Goal: Task Accomplishment & Management: Manage account settings

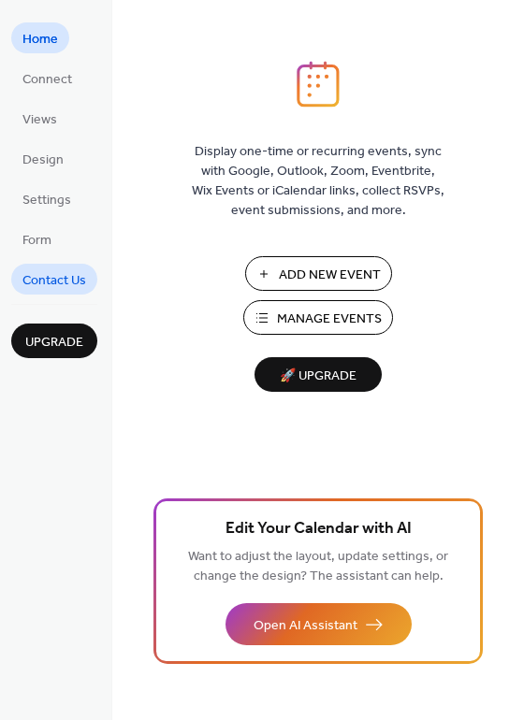
click at [44, 279] on span "Contact Us" at bounding box center [54, 281] width 64 height 20
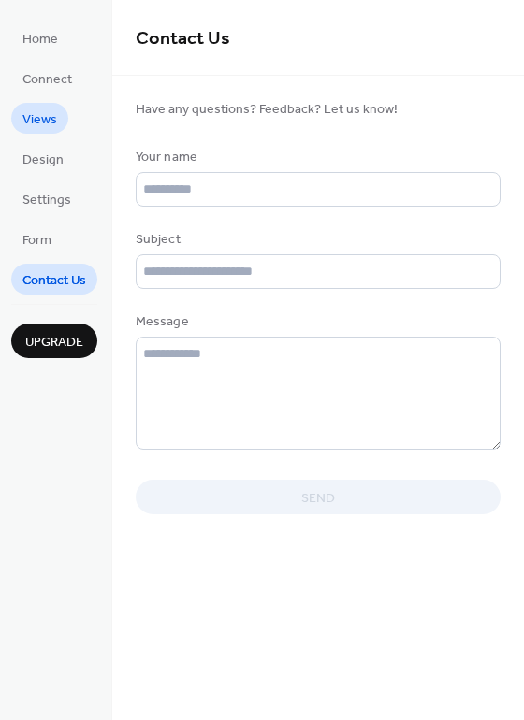
click at [48, 122] on span "Views" at bounding box center [39, 120] width 35 height 20
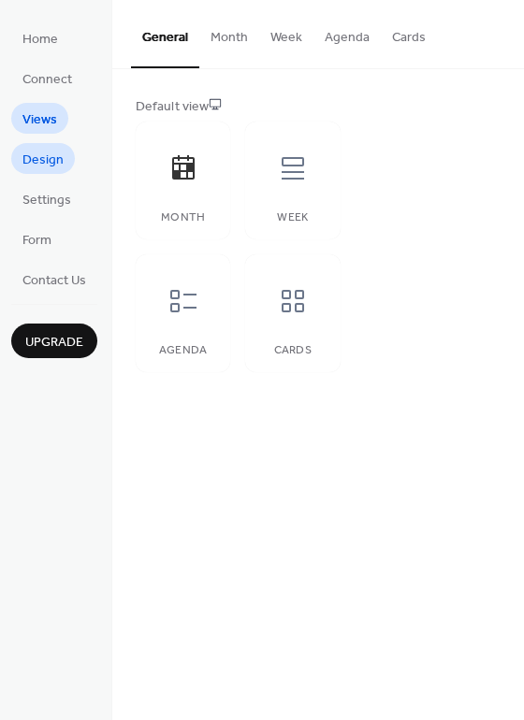
click at [57, 162] on span "Design" at bounding box center [42, 161] width 41 height 20
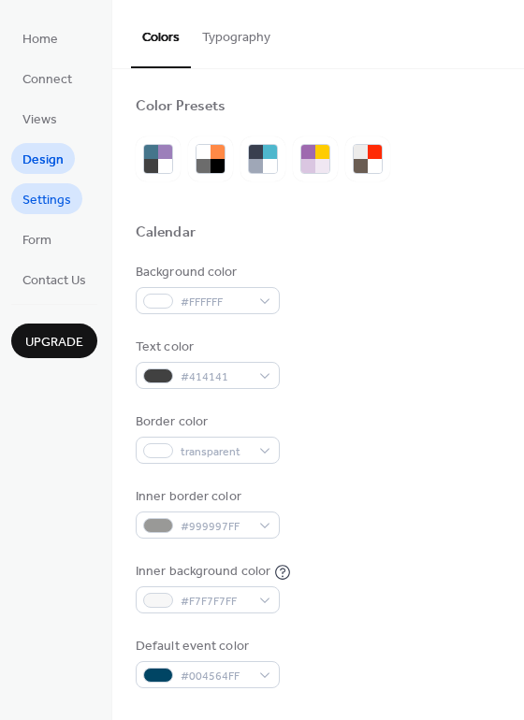
click at [55, 205] on span "Settings" at bounding box center [46, 201] width 49 height 20
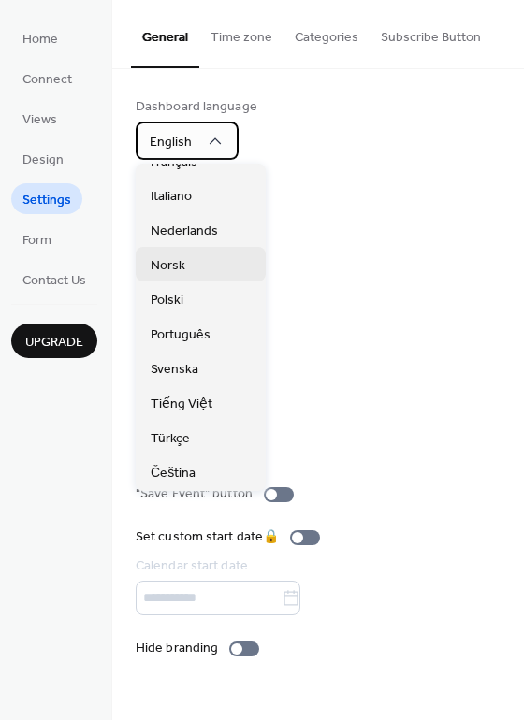
scroll to position [281, 0]
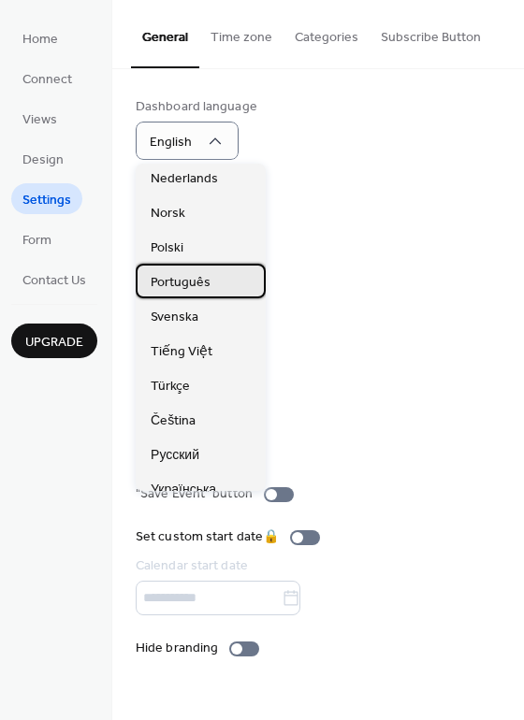
click at [192, 287] on span "Português" at bounding box center [181, 283] width 60 height 20
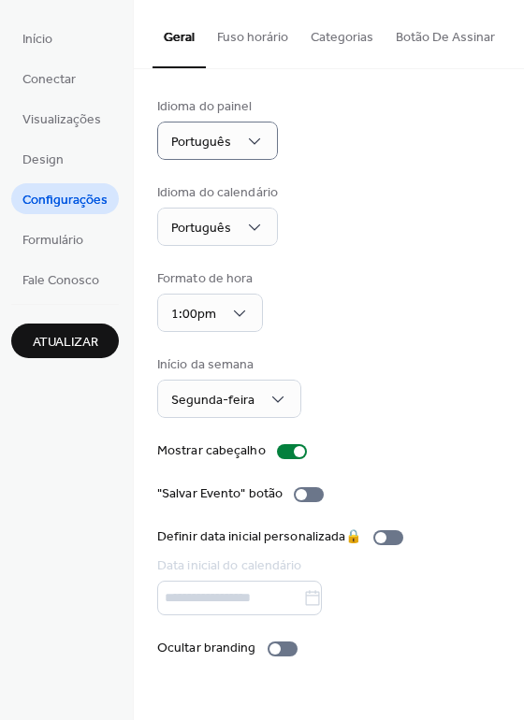
click at [59, 350] on span "Atualizar" at bounding box center [65, 343] width 65 height 20
click at [83, 341] on span "Atualizar" at bounding box center [65, 343] width 65 height 20
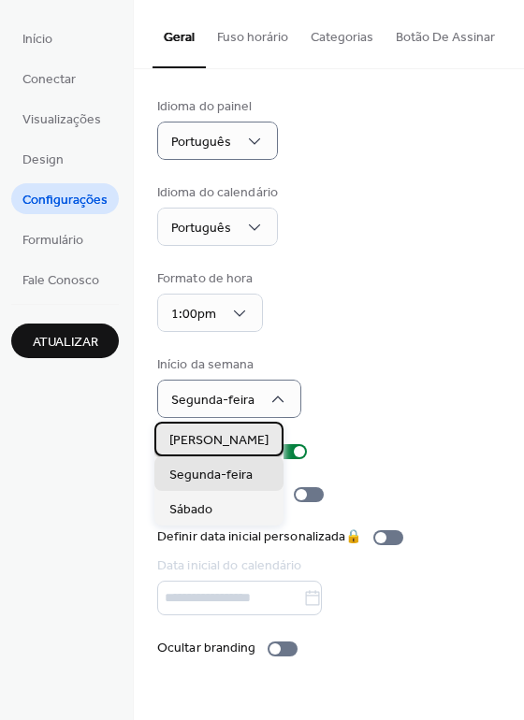
click at [232, 438] on div "[PERSON_NAME]" at bounding box center [218, 439] width 129 height 35
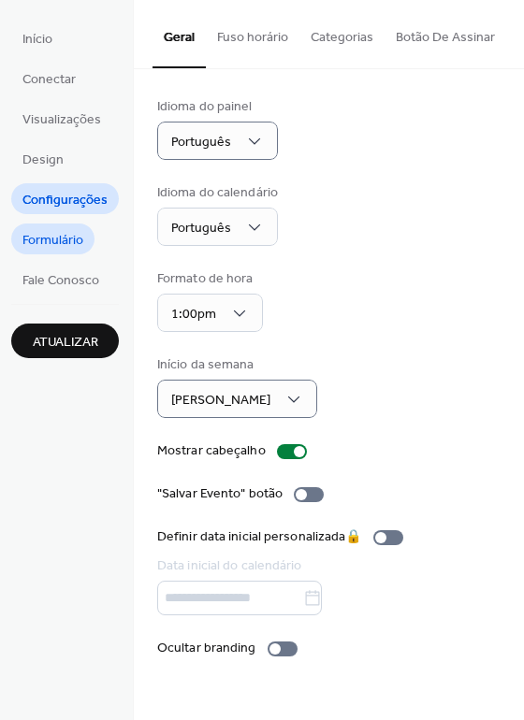
click at [77, 239] on span "Formulário" at bounding box center [52, 241] width 61 height 20
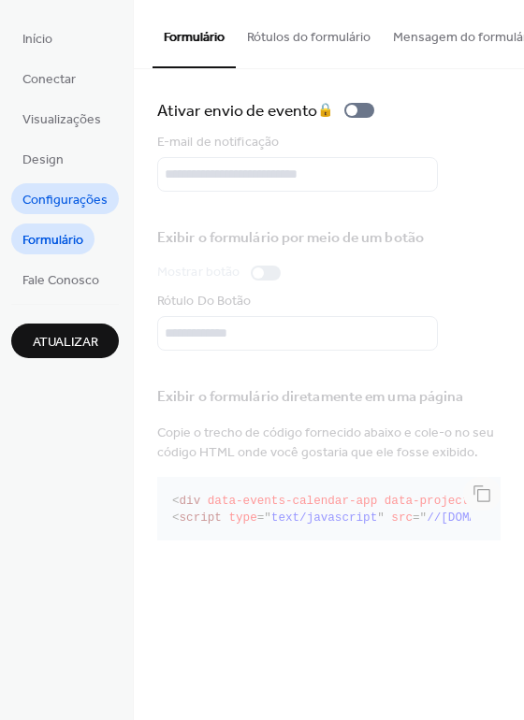
click at [97, 203] on span "Configurações" at bounding box center [64, 201] width 85 height 20
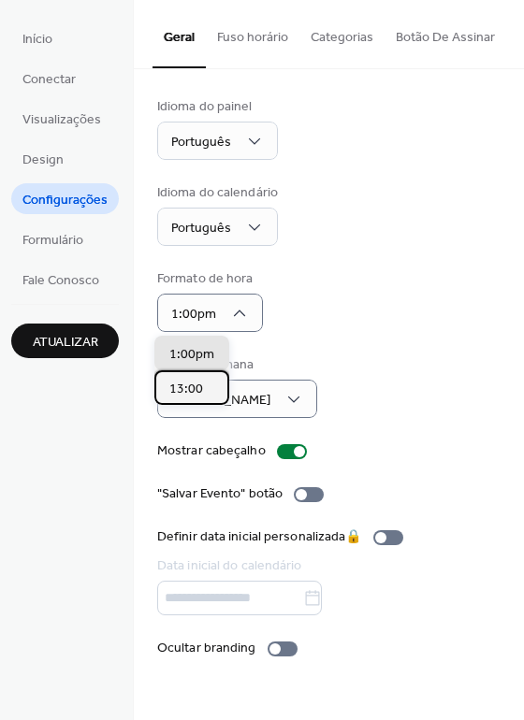
click at [198, 398] on span "13:00" at bounding box center [186, 390] width 34 height 20
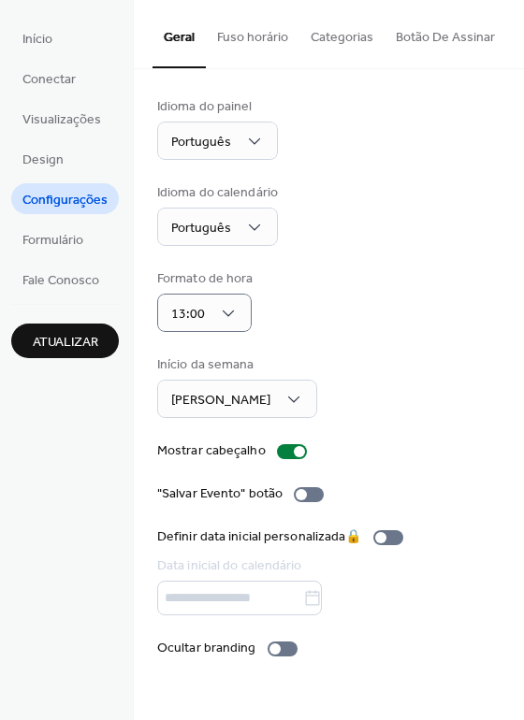
click at [341, 255] on div "Idioma do painel Português Idioma do calendário Português Formato de hora 13:00…" at bounding box center [328, 377] width 343 height 561
click at [73, 164] on li "Design" at bounding box center [43, 158] width 64 height 31
click at [57, 165] on span "Design" at bounding box center [42, 161] width 41 height 20
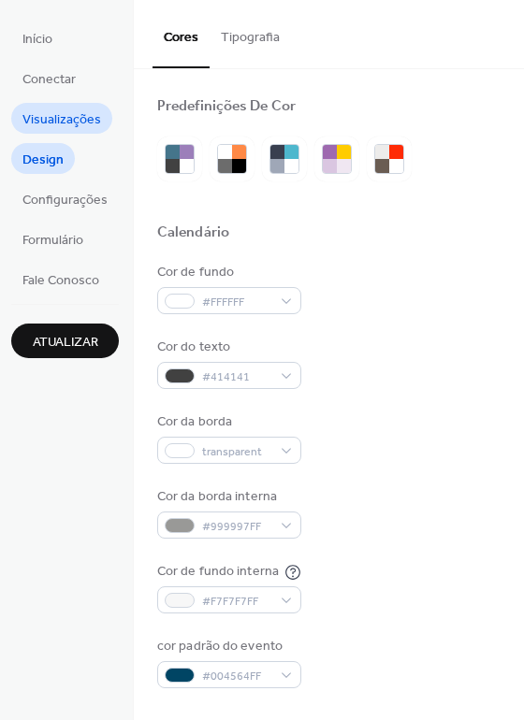
click at [89, 117] on span "Visualizações" at bounding box center [61, 120] width 79 height 20
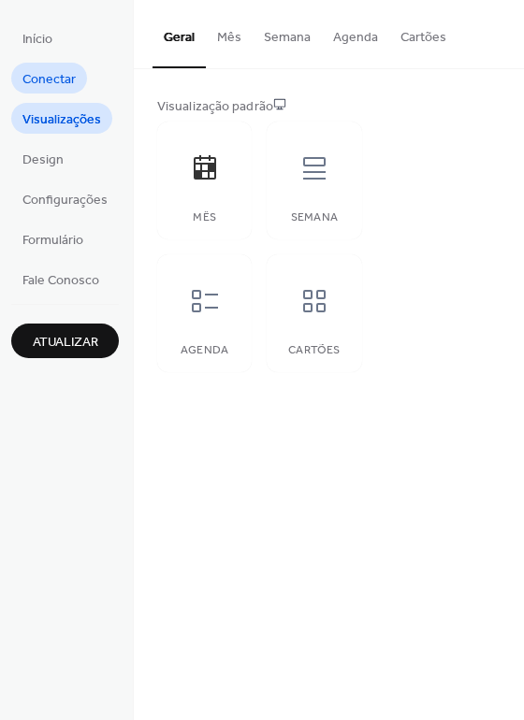
click at [72, 83] on span "Conectar" at bounding box center [48, 80] width 53 height 20
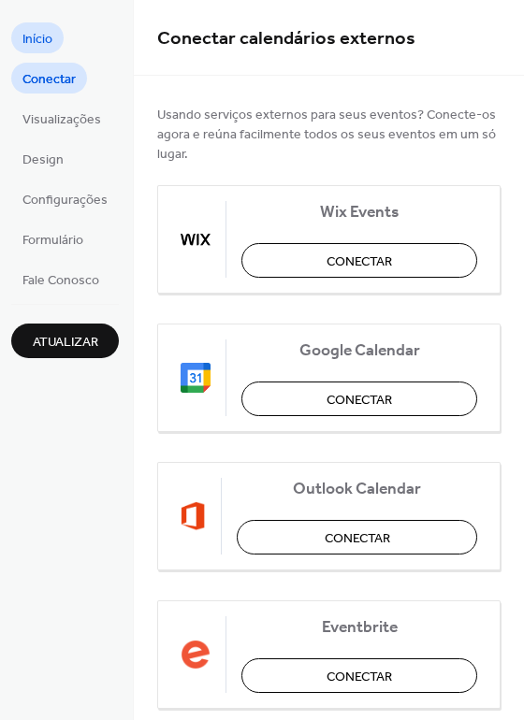
click at [46, 45] on span "Início" at bounding box center [37, 40] width 30 height 20
